Goal: Check status: Check status

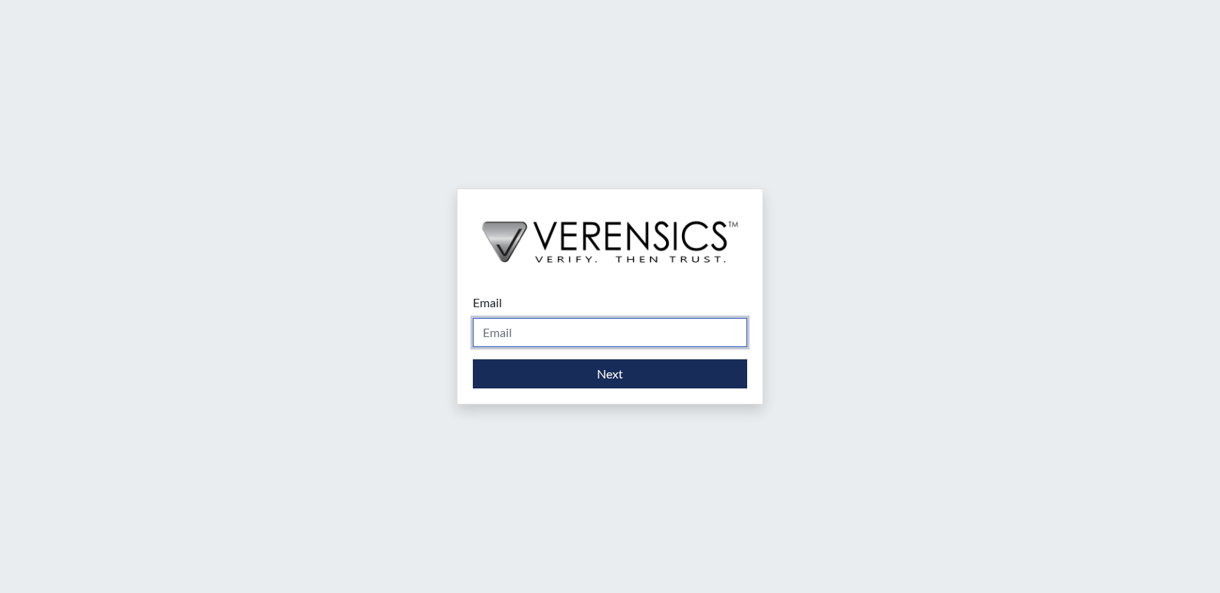
click at [514, 324] on input "Email" at bounding box center [610, 332] width 274 height 29
type input "[DOMAIN_NAME][EMAIL_ADDRESS][DOMAIN_NAME]"
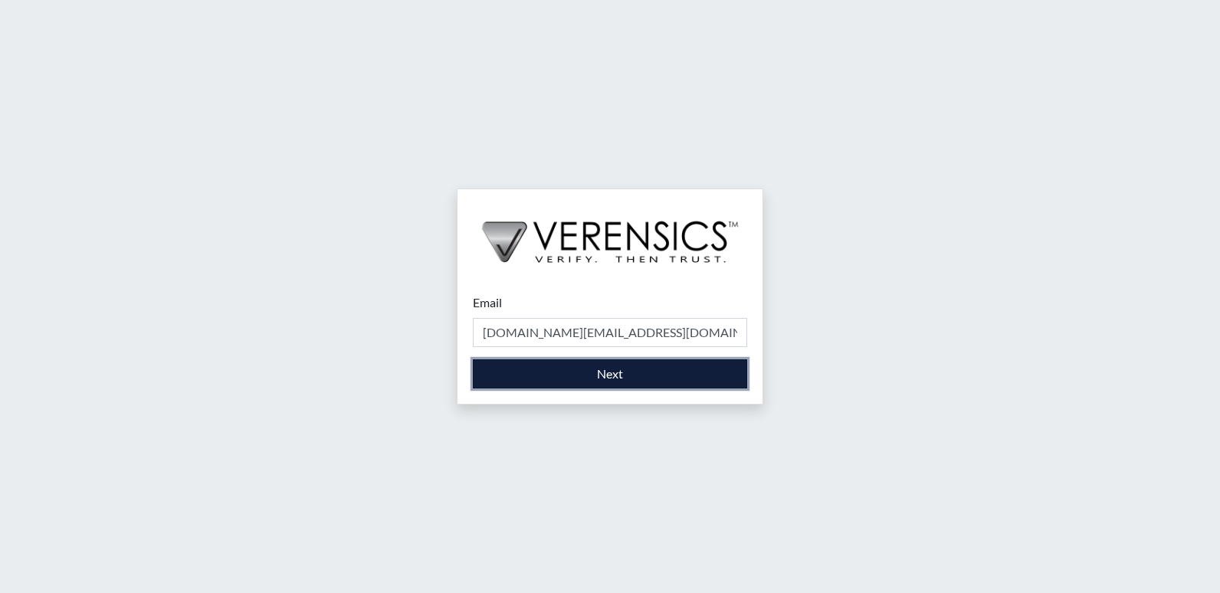
click at [526, 376] on button "Next" at bounding box center [610, 373] width 274 height 29
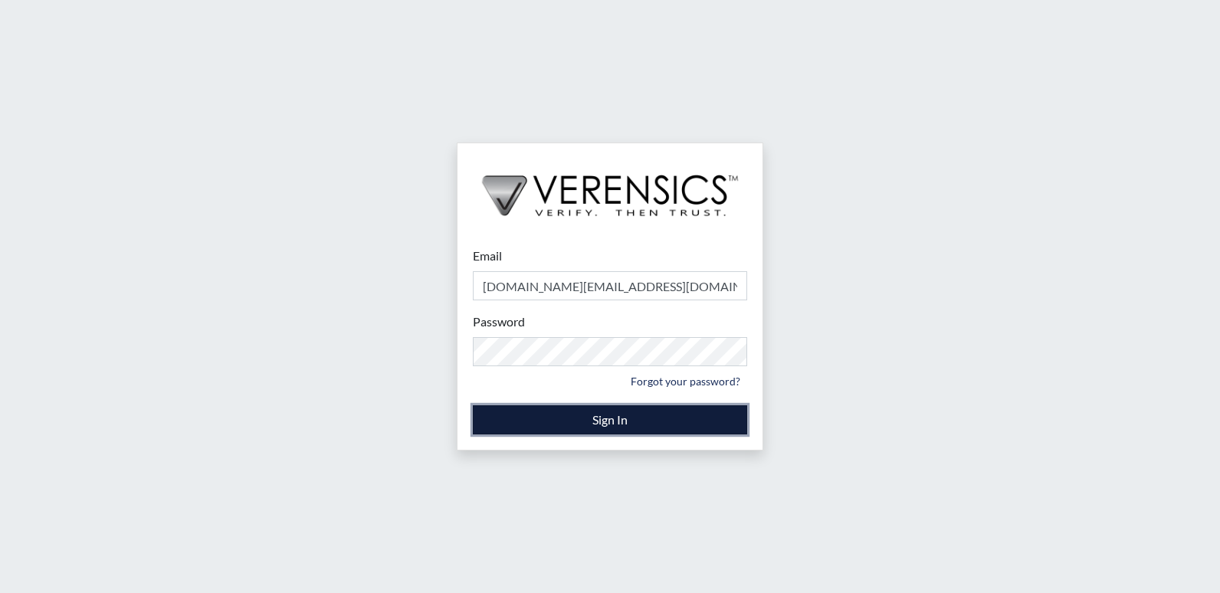
click at [573, 405] on button "Sign In" at bounding box center [610, 419] width 274 height 29
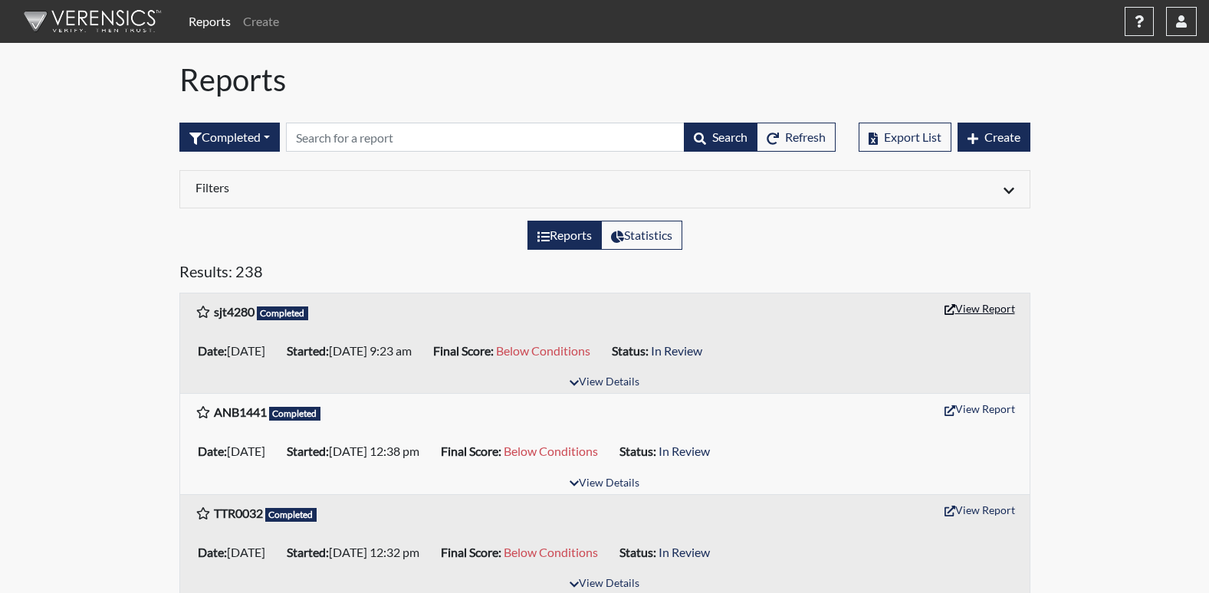
click at [978, 310] on button "View Report" at bounding box center [979, 309] width 84 height 24
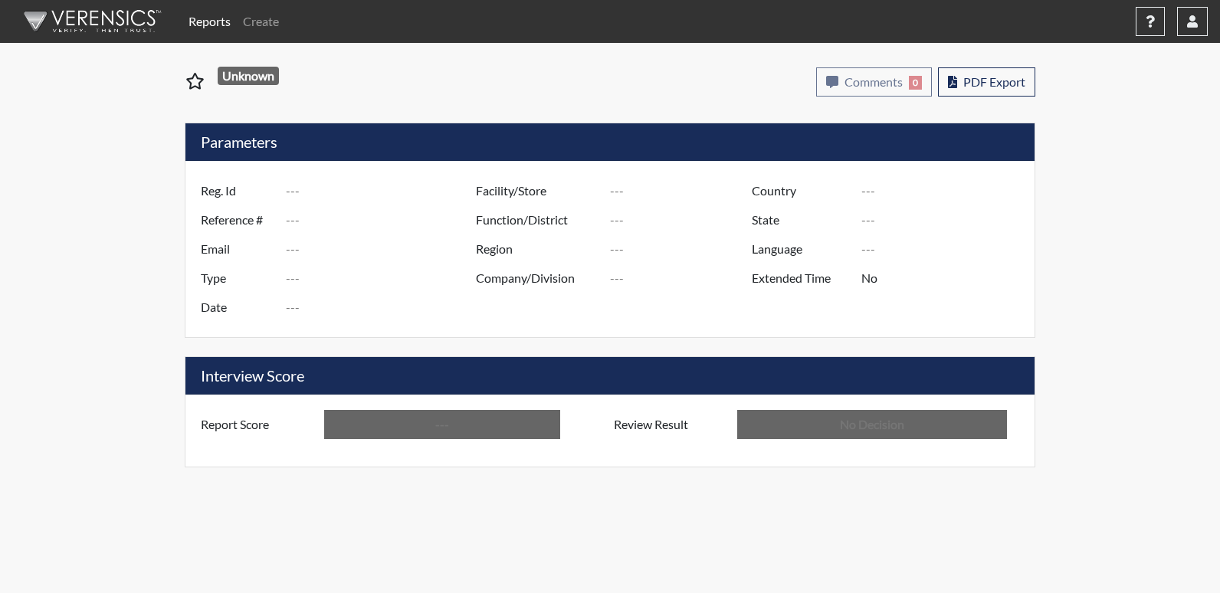
type input "sjt4280"
type input "51402"
type input "---"
type input "Corrections Pre-Employment"
type input "[DATE]"
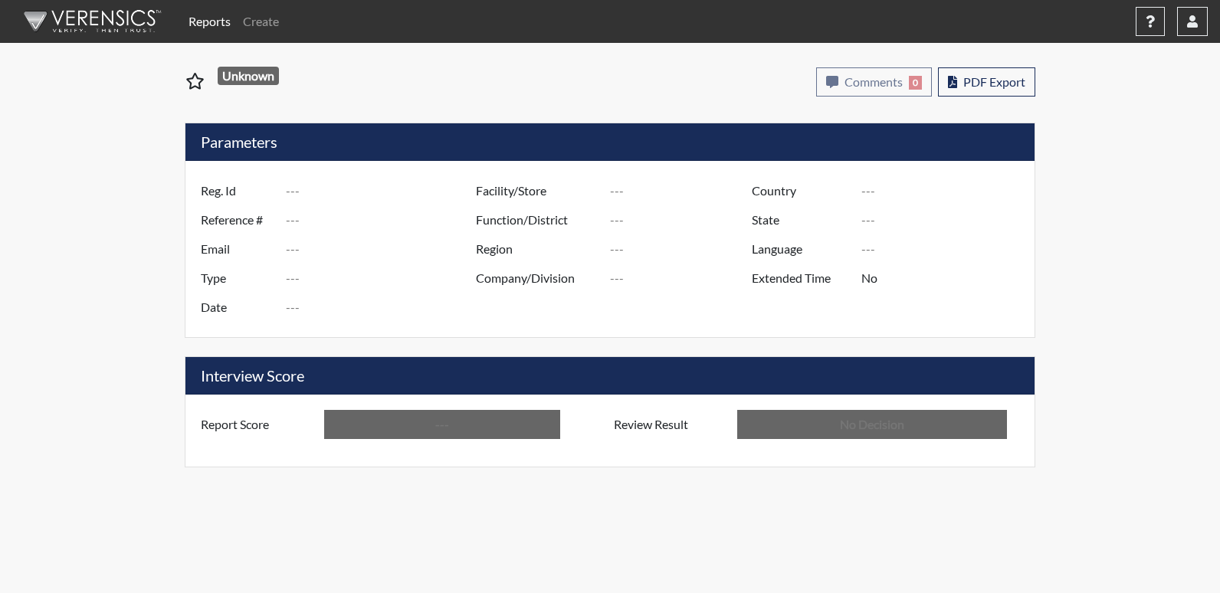
type input "Pulaski SP"
type input "[GEOGRAPHIC_DATA]"
type input "[US_STATE]"
type input "English"
type input "Below Conditions"
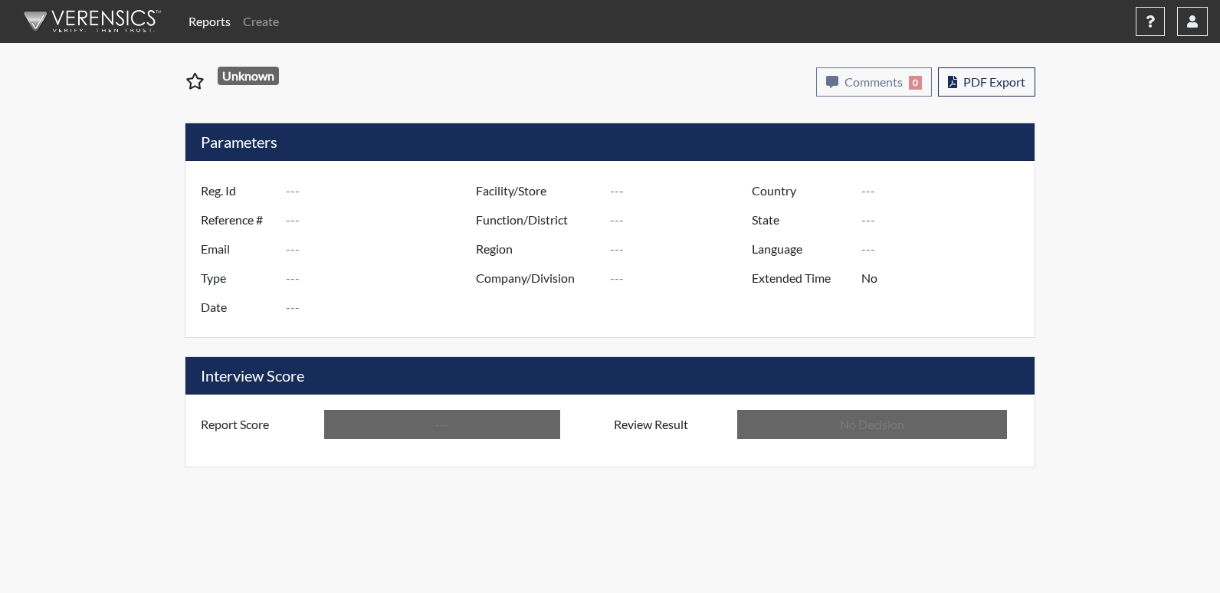
type input "In Review"
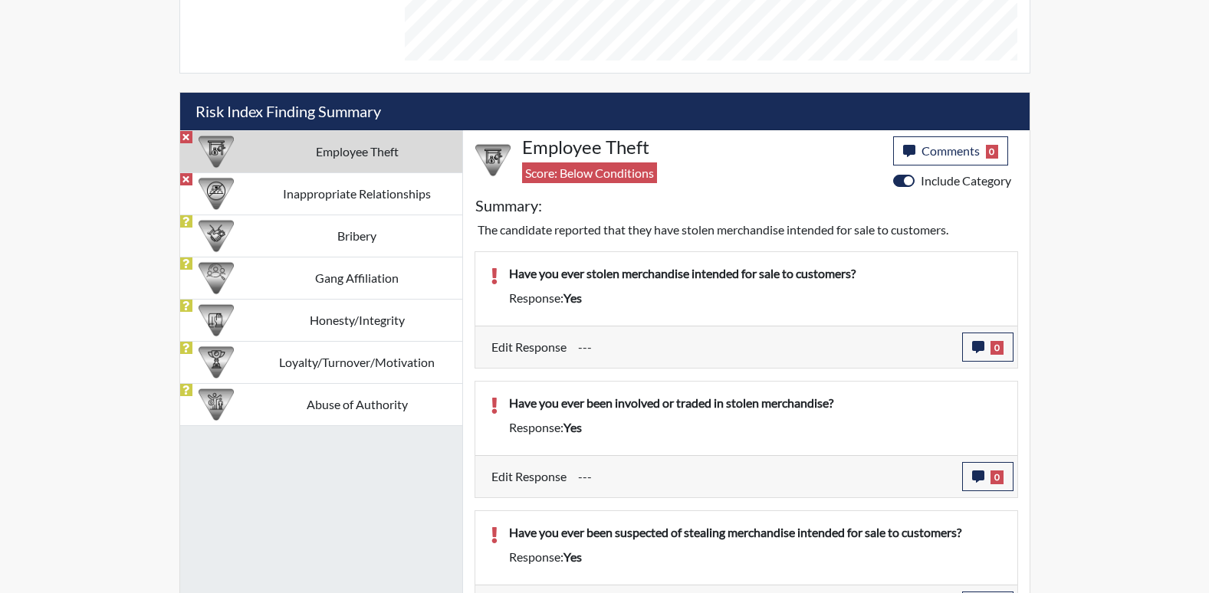
scroll to position [920, 0]
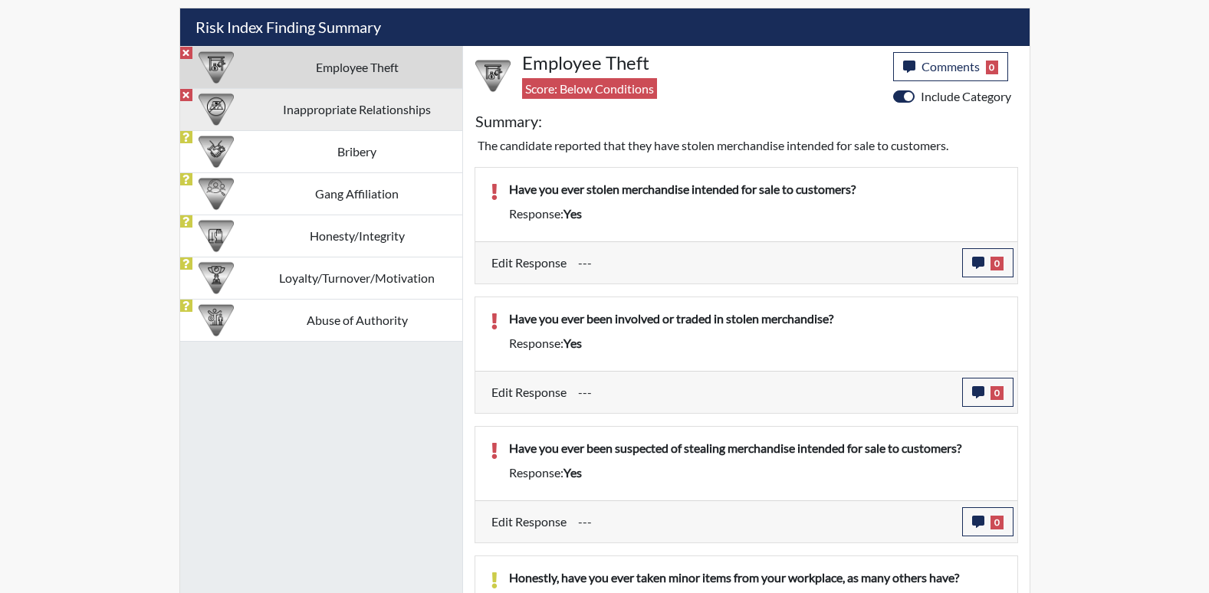
click at [336, 122] on td "Inappropriate Relationships" at bounding box center [357, 109] width 210 height 42
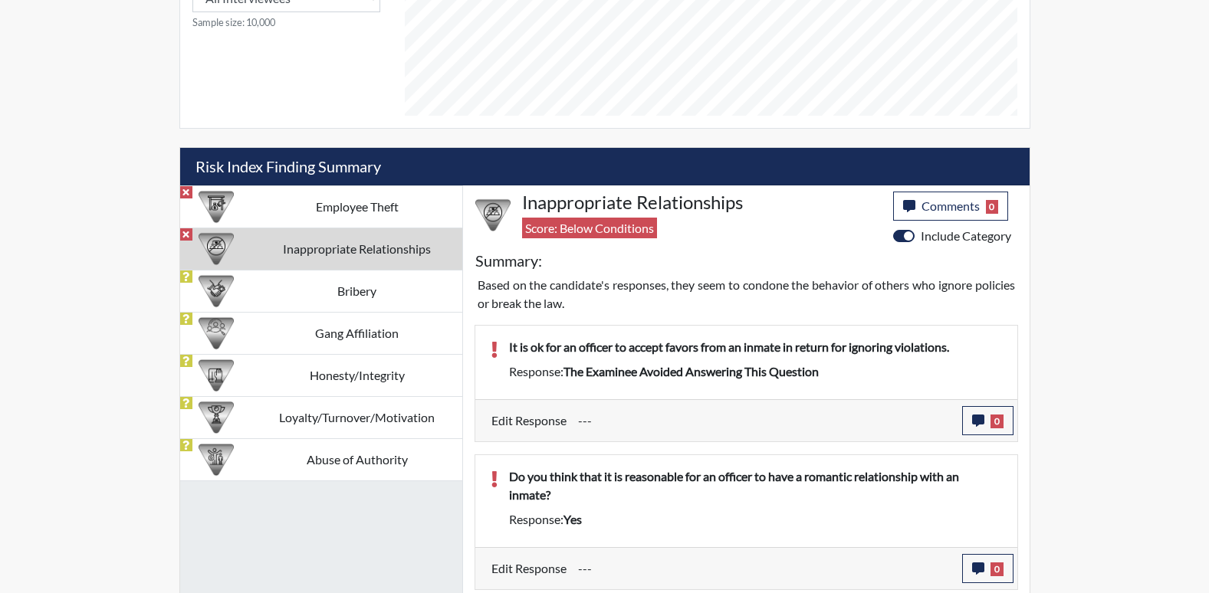
scroll to position [707, 0]
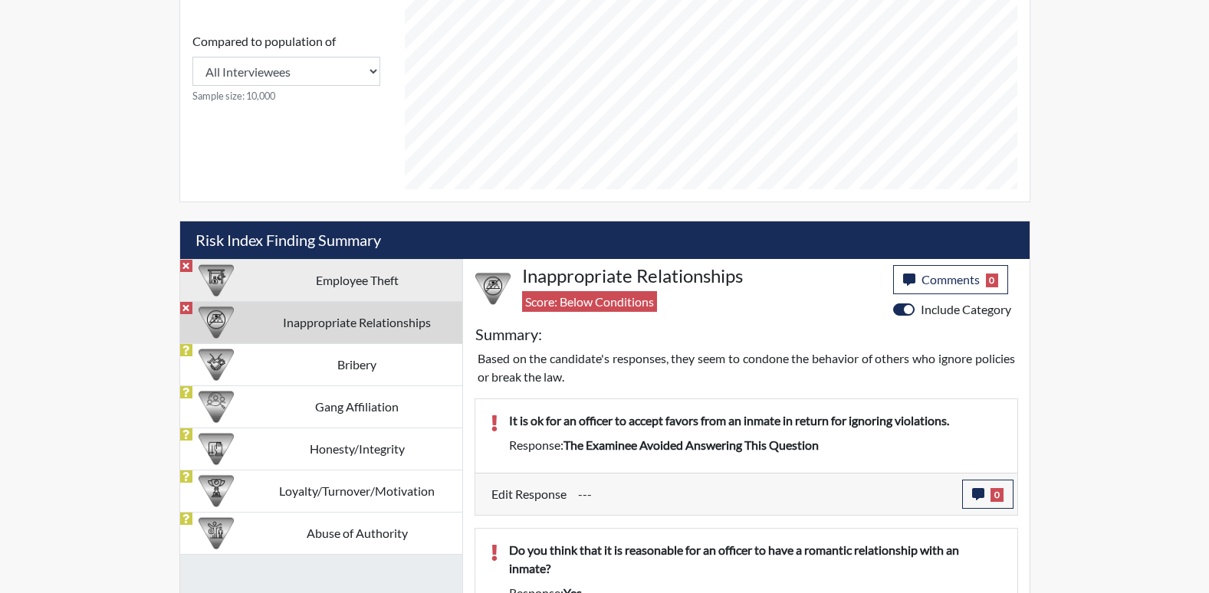
click at [350, 271] on td "Employee Theft" at bounding box center [357, 280] width 210 height 42
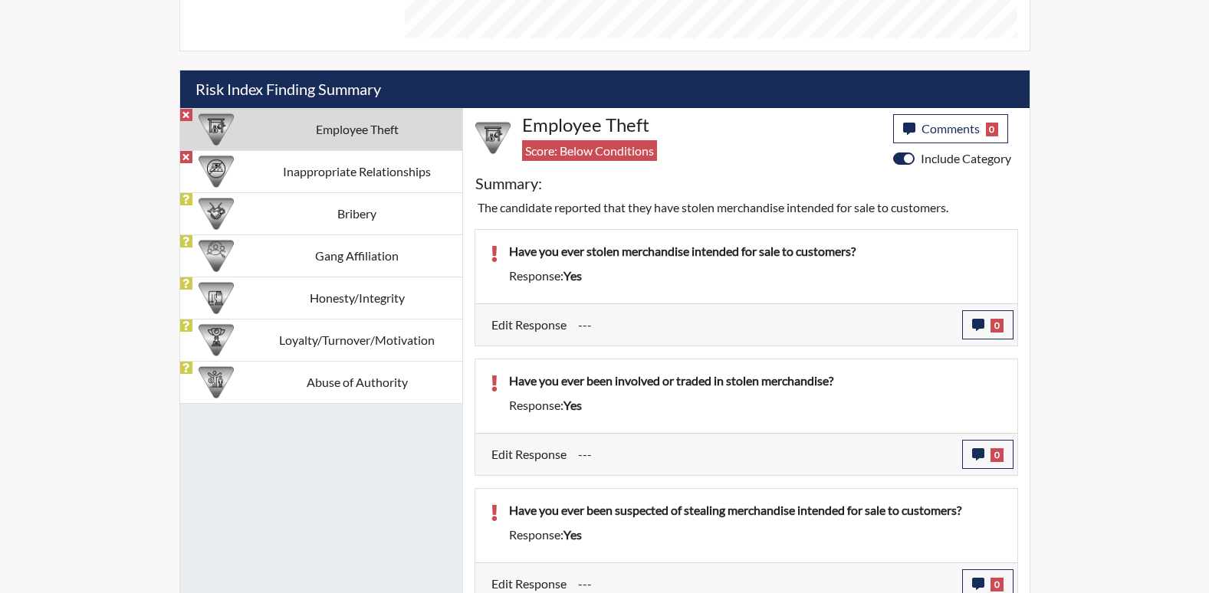
scroll to position [811, 0]
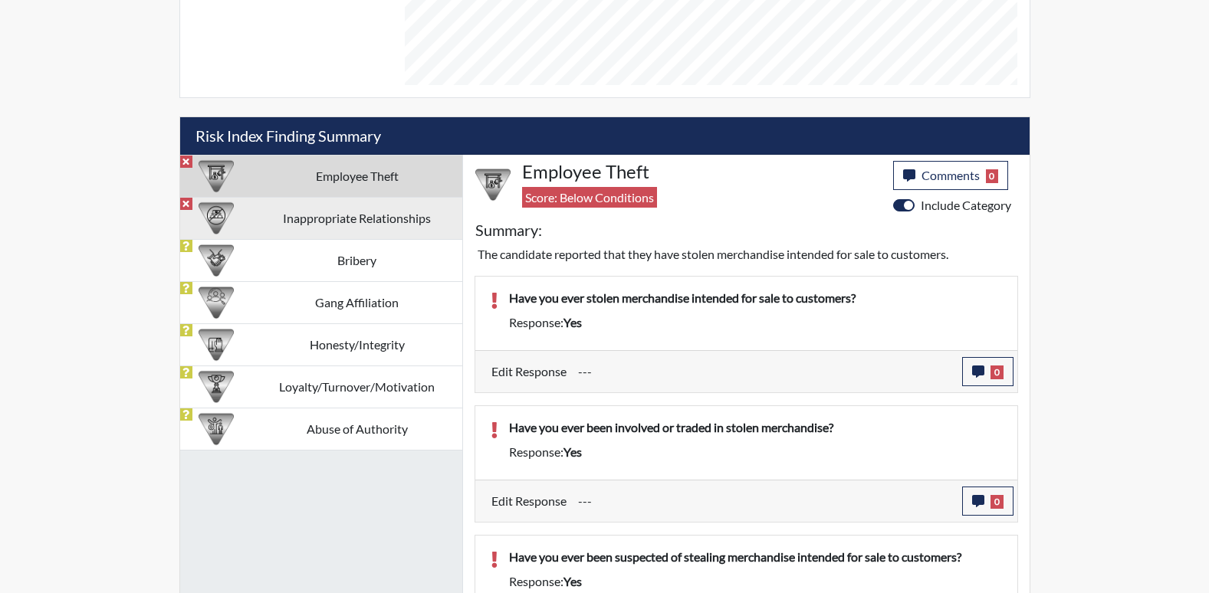
click at [264, 227] on td "Inappropriate Relationships" at bounding box center [357, 218] width 210 height 42
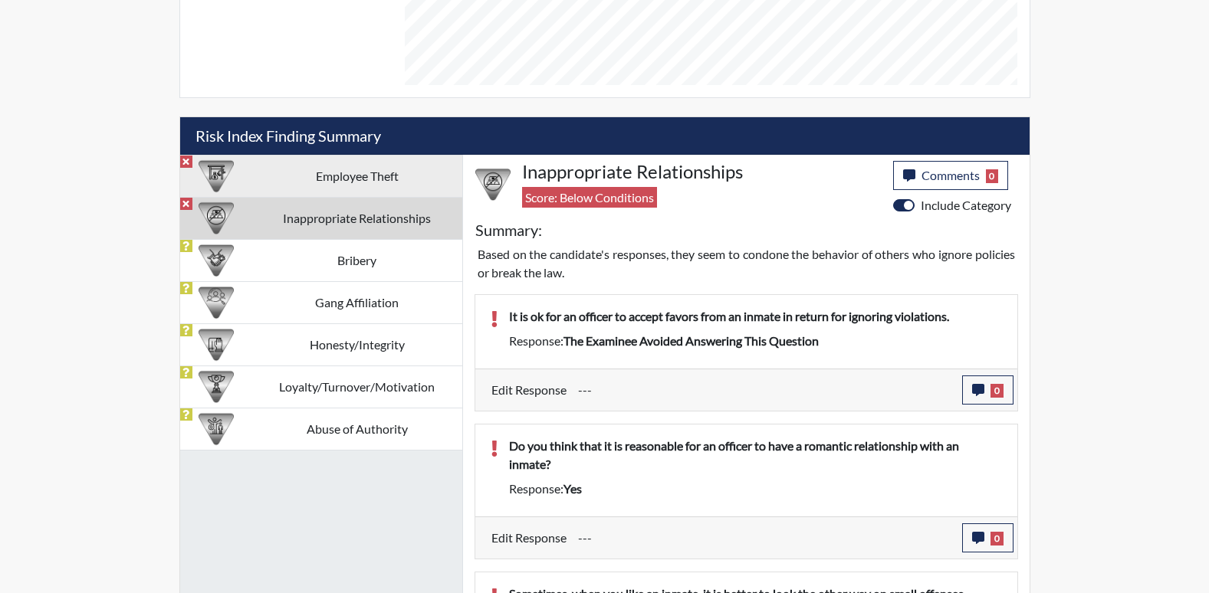
click at [281, 167] on td "Employee Theft" at bounding box center [357, 176] width 210 height 42
